Goal: Contribute content

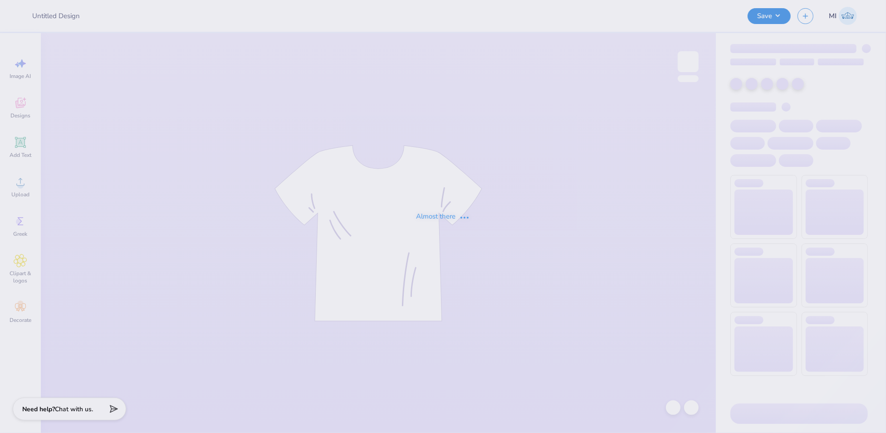
type input "FPS239831"
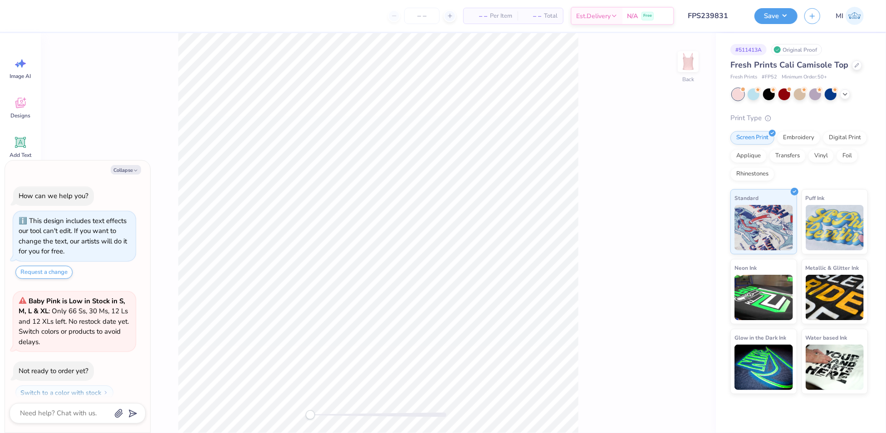
scroll to position [25, 0]
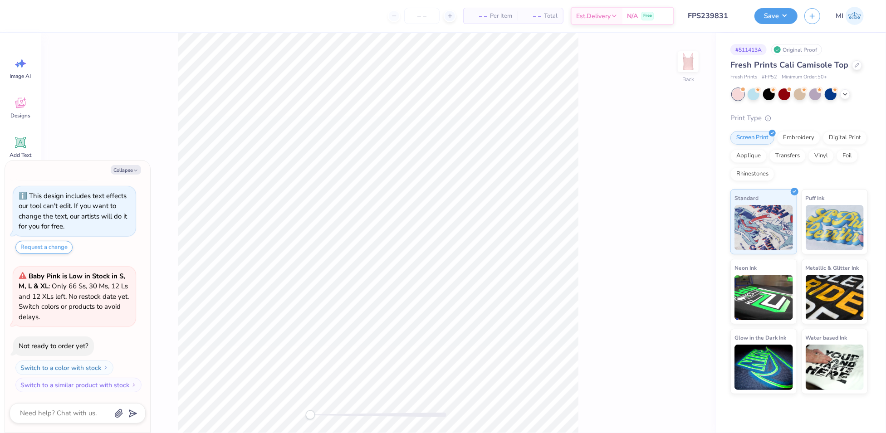
type textarea "x"
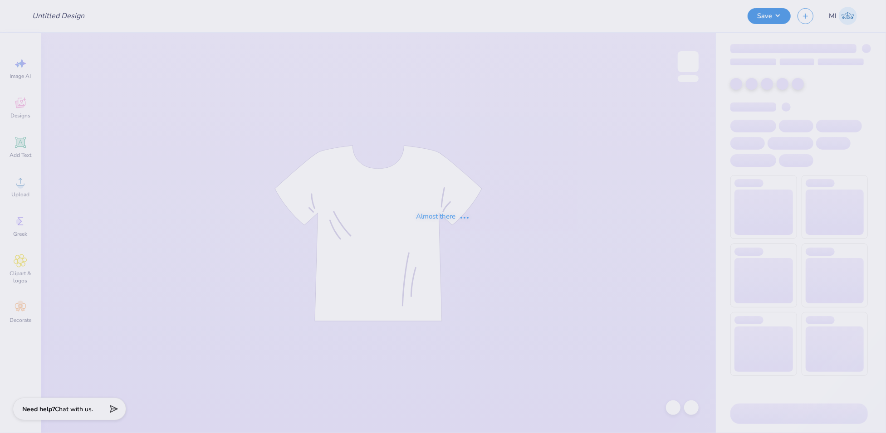
type input "FPS239831"
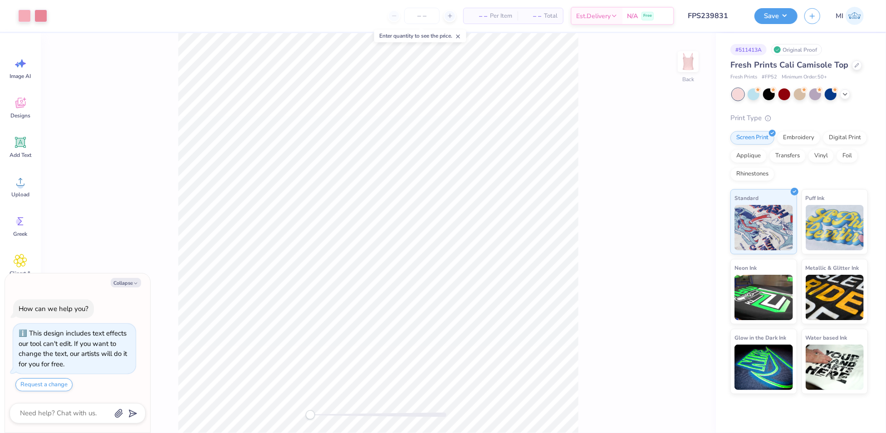
scroll to position [25, 0]
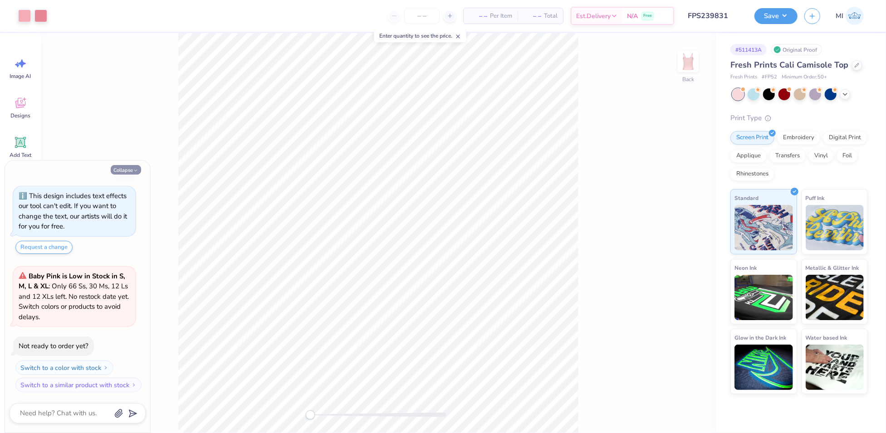
click at [116, 169] on button "Collapse" at bounding box center [126, 170] width 30 height 10
type textarea "x"
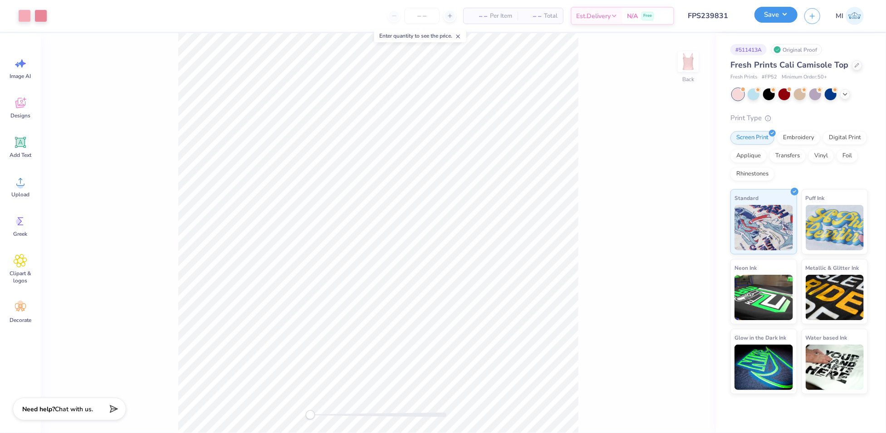
click at [775, 20] on button "Save" at bounding box center [775, 15] width 43 height 16
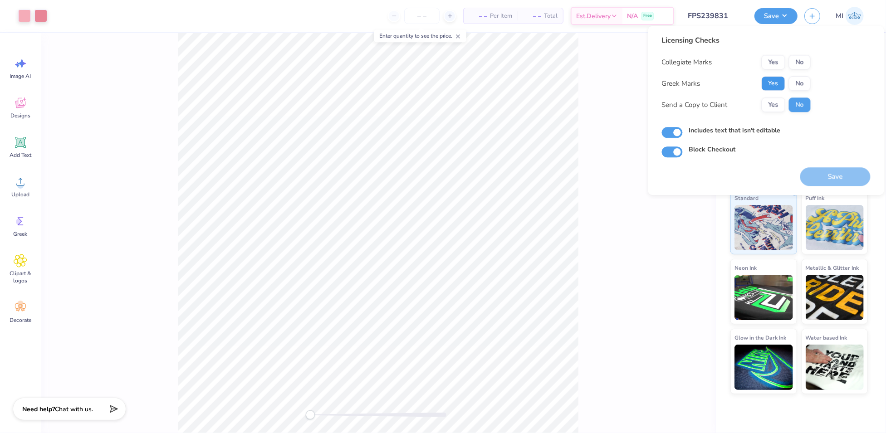
click at [777, 83] on button "Yes" at bounding box center [773, 83] width 24 height 15
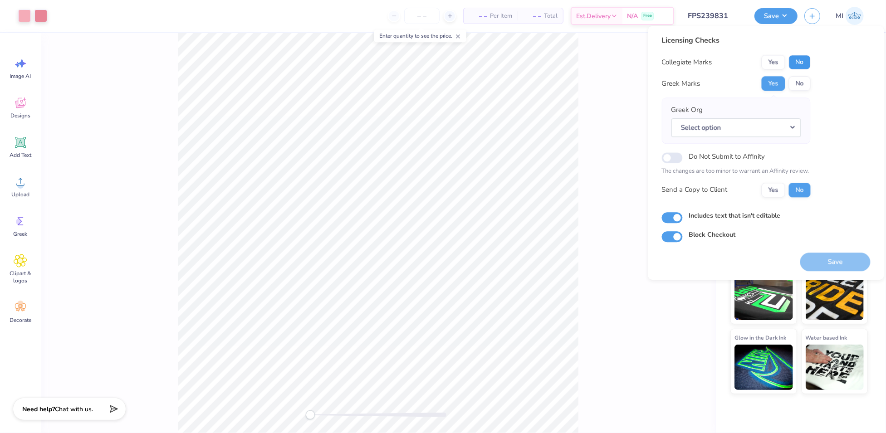
click at [805, 60] on button "No" at bounding box center [799, 62] width 22 height 15
click at [778, 120] on button "Select option" at bounding box center [736, 127] width 130 height 19
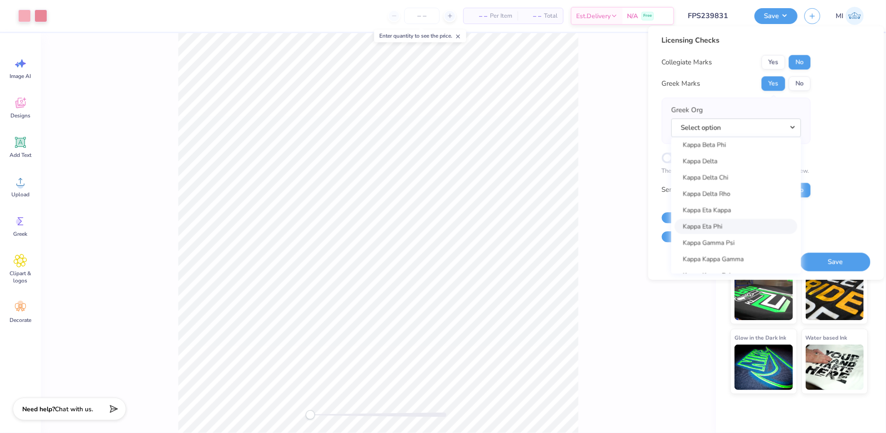
scroll to position [3199, 0]
click at [734, 191] on link "Kappa Alpha Theta" at bounding box center [736, 197] width 122 height 15
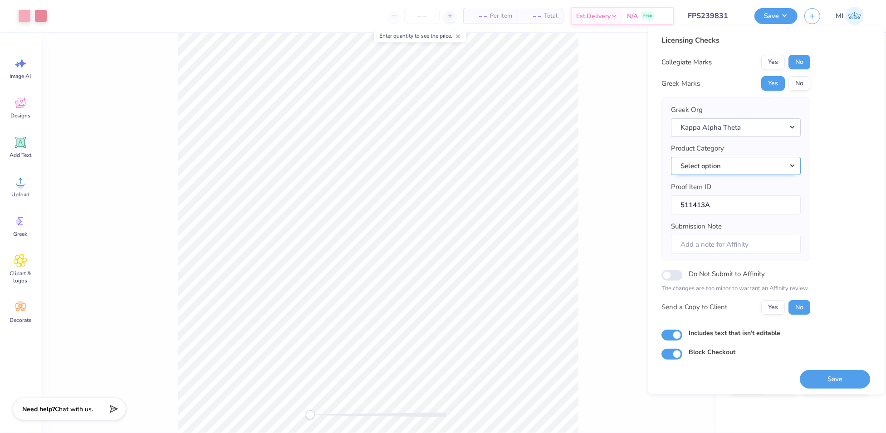
click at [754, 165] on button "Select option" at bounding box center [736, 166] width 130 height 19
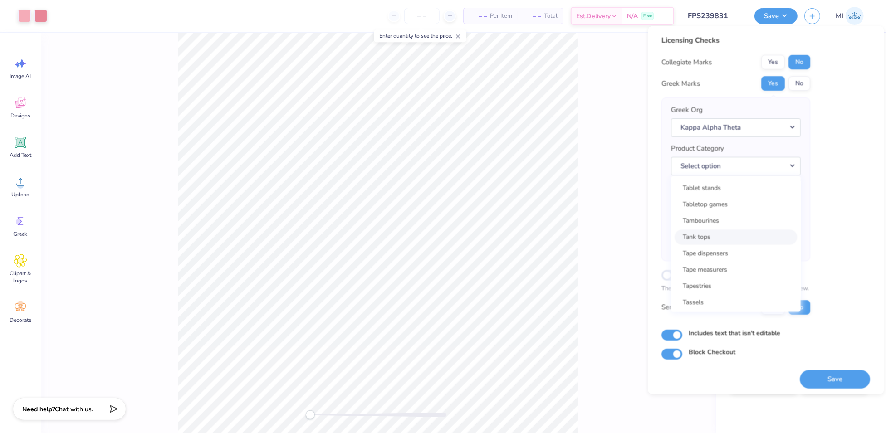
click at [733, 242] on link "Tank tops" at bounding box center [736, 237] width 122 height 15
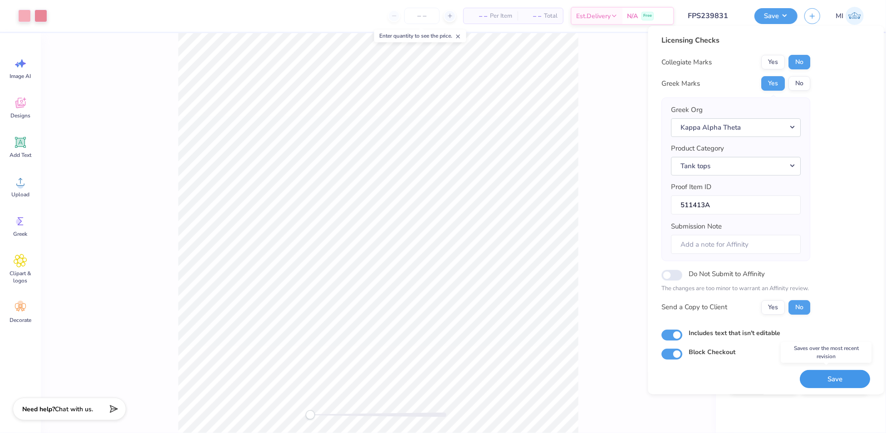
click at [825, 376] on button "Save" at bounding box center [835, 379] width 70 height 19
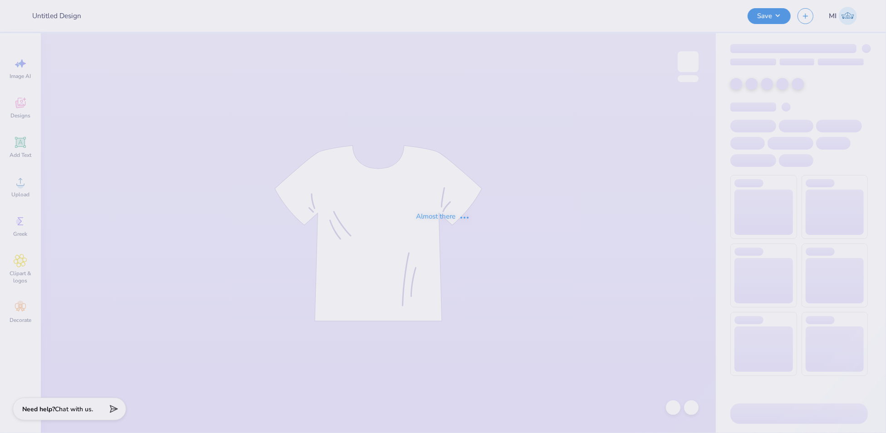
type input "FPS240022"
